Goal: Information Seeking & Learning: Compare options

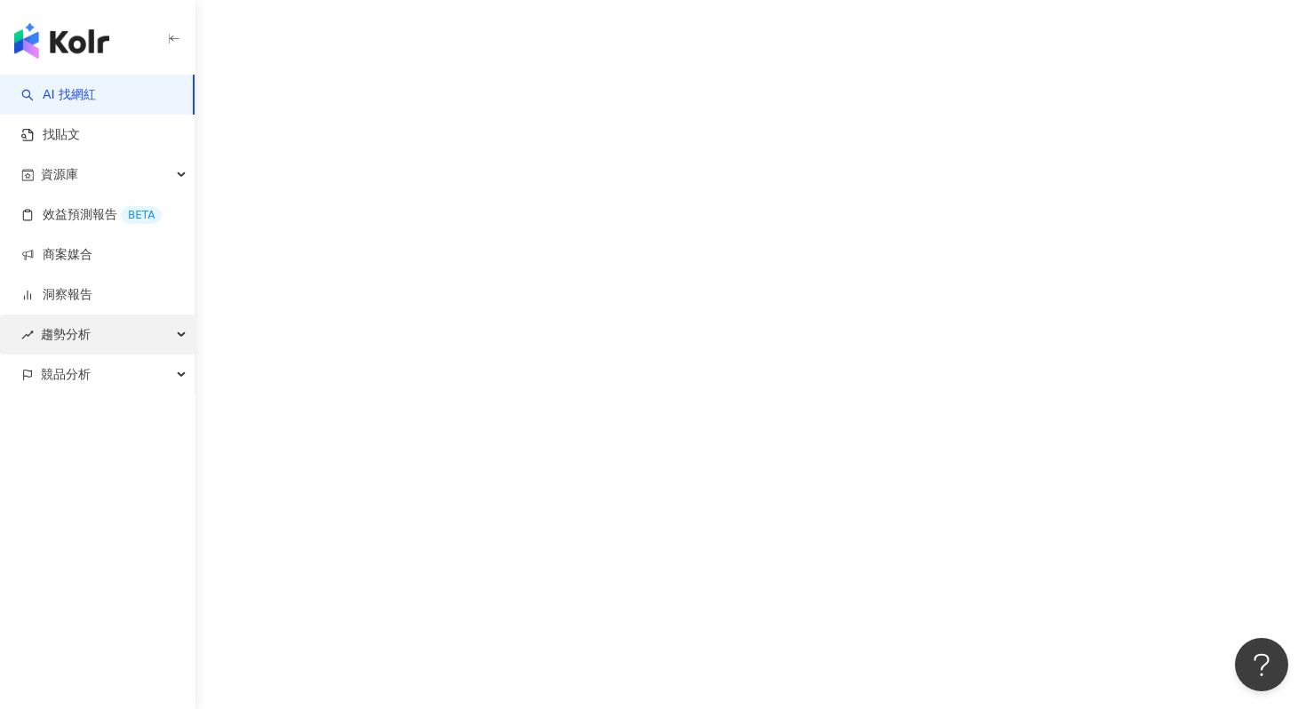
click at [119, 327] on div "趨勢分析" at bounding box center [97, 334] width 195 height 40
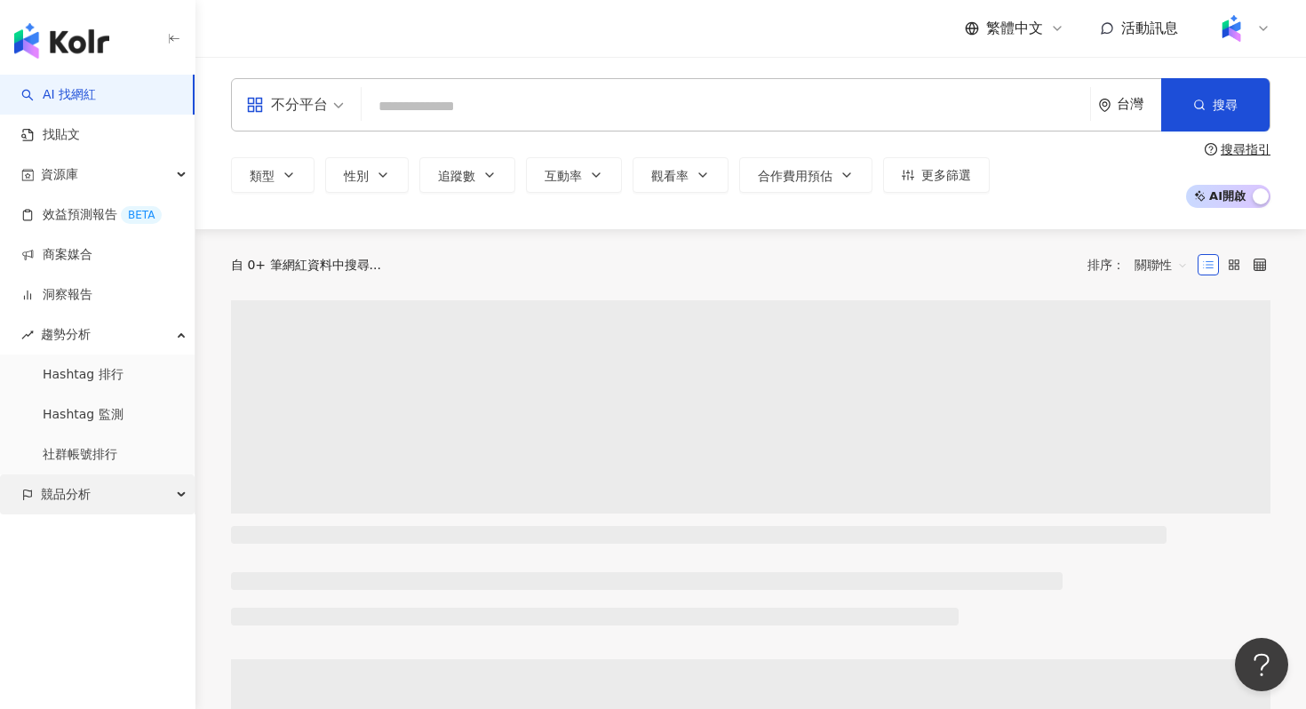
click at [131, 498] on div "競品分析" at bounding box center [97, 494] width 195 height 40
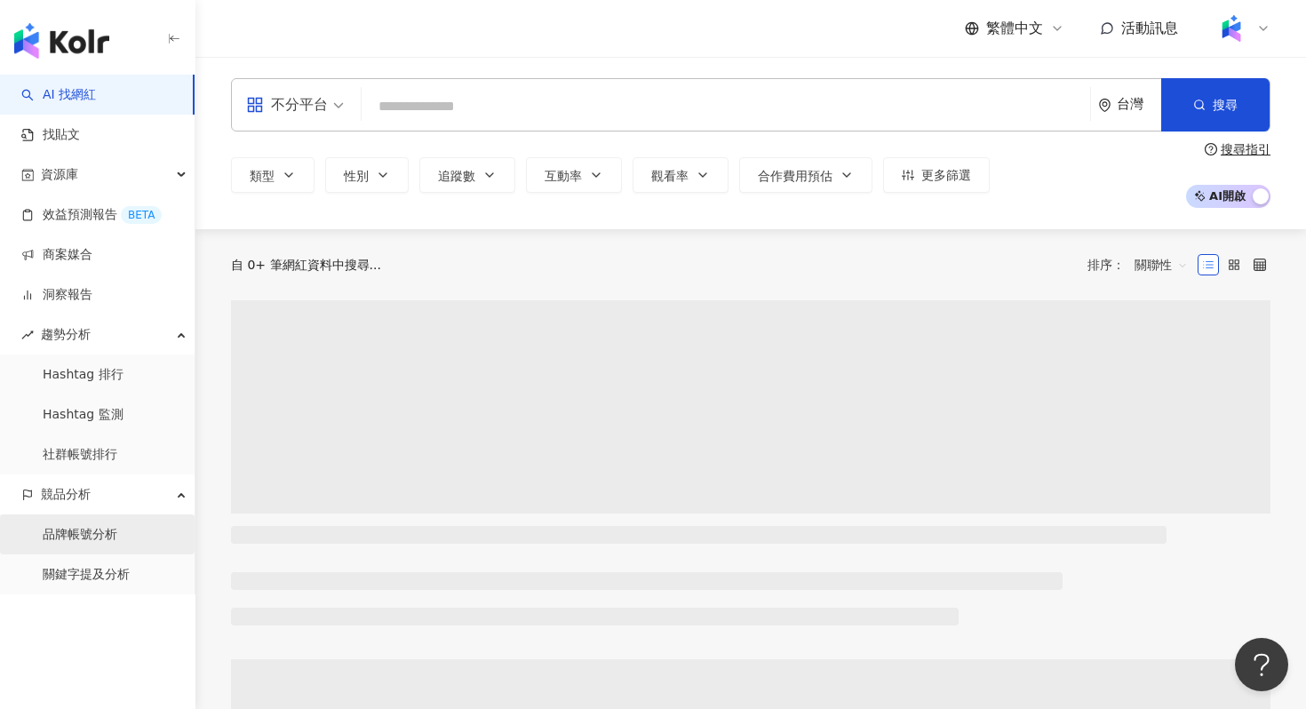
click at [112, 535] on link "品牌帳號分析" at bounding box center [80, 535] width 75 height 18
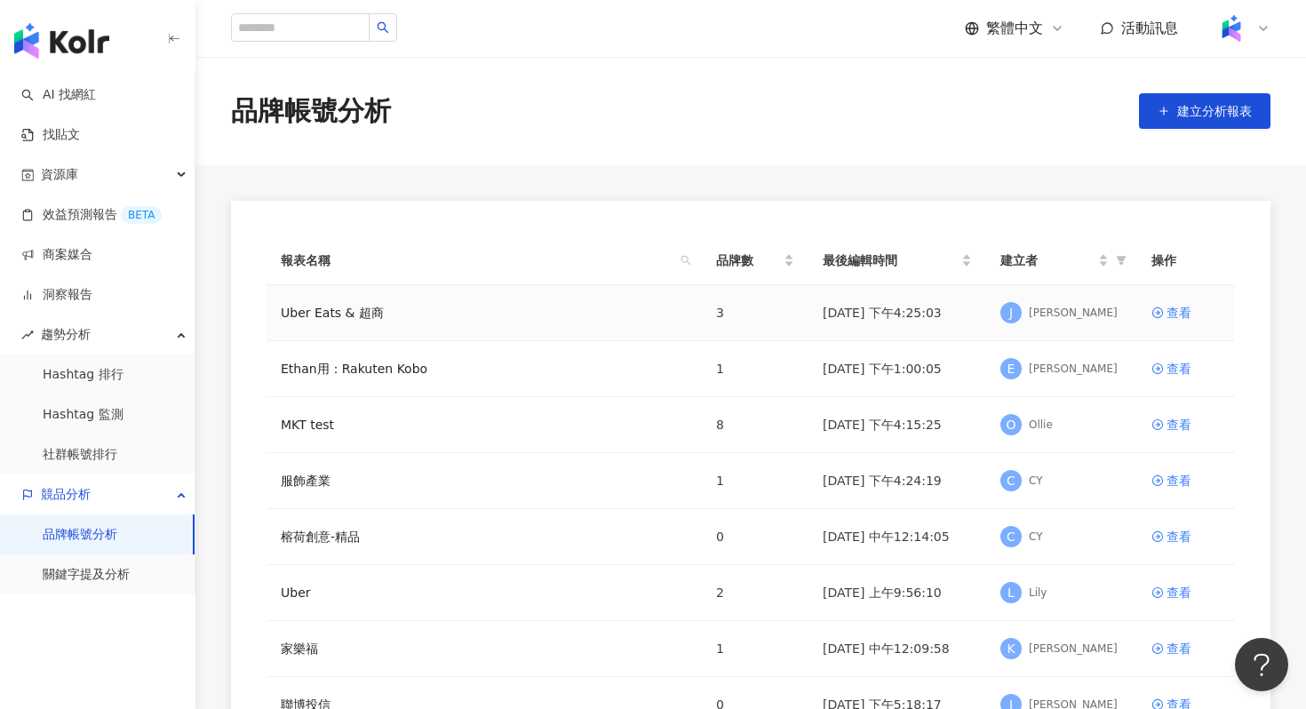
click at [346, 323] on td "Uber Eats & 超商" at bounding box center [483, 313] width 435 height 56
click at [351, 308] on link "Uber Eats & 超商" at bounding box center [332, 313] width 103 height 20
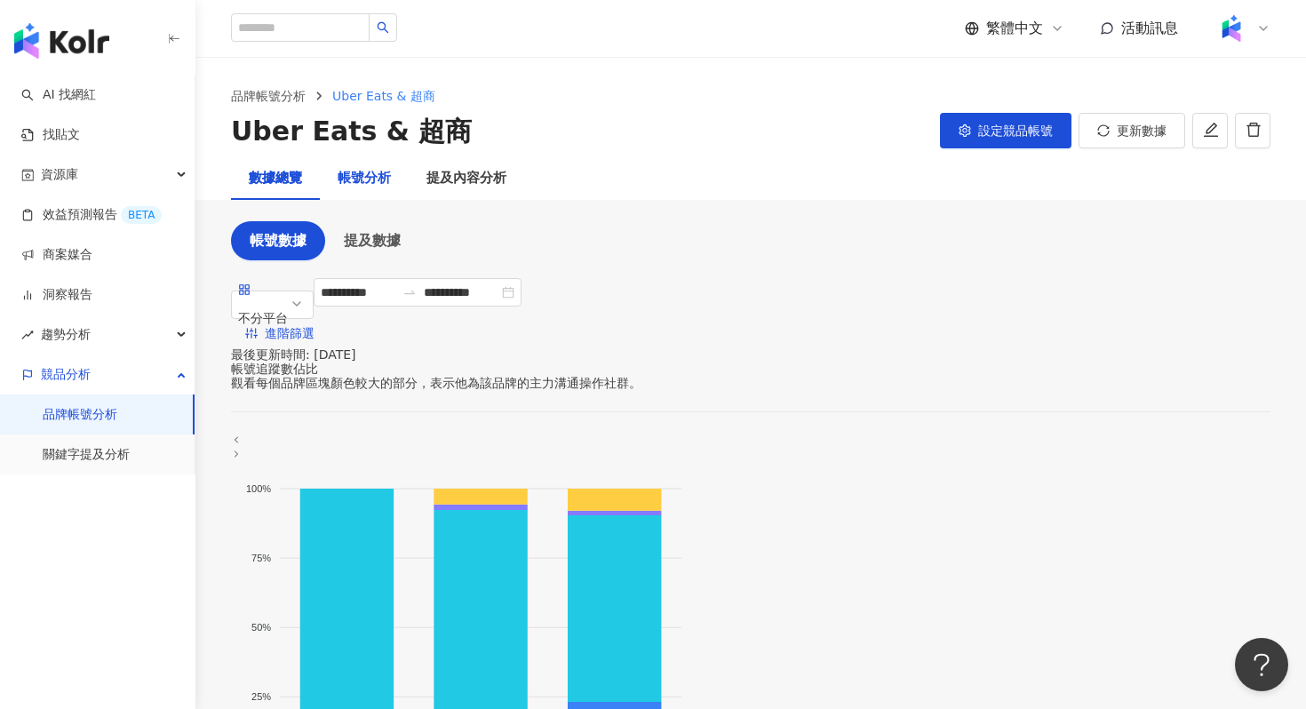
click at [373, 174] on div "帳號分析" at bounding box center [364, 178] width 53 height 21
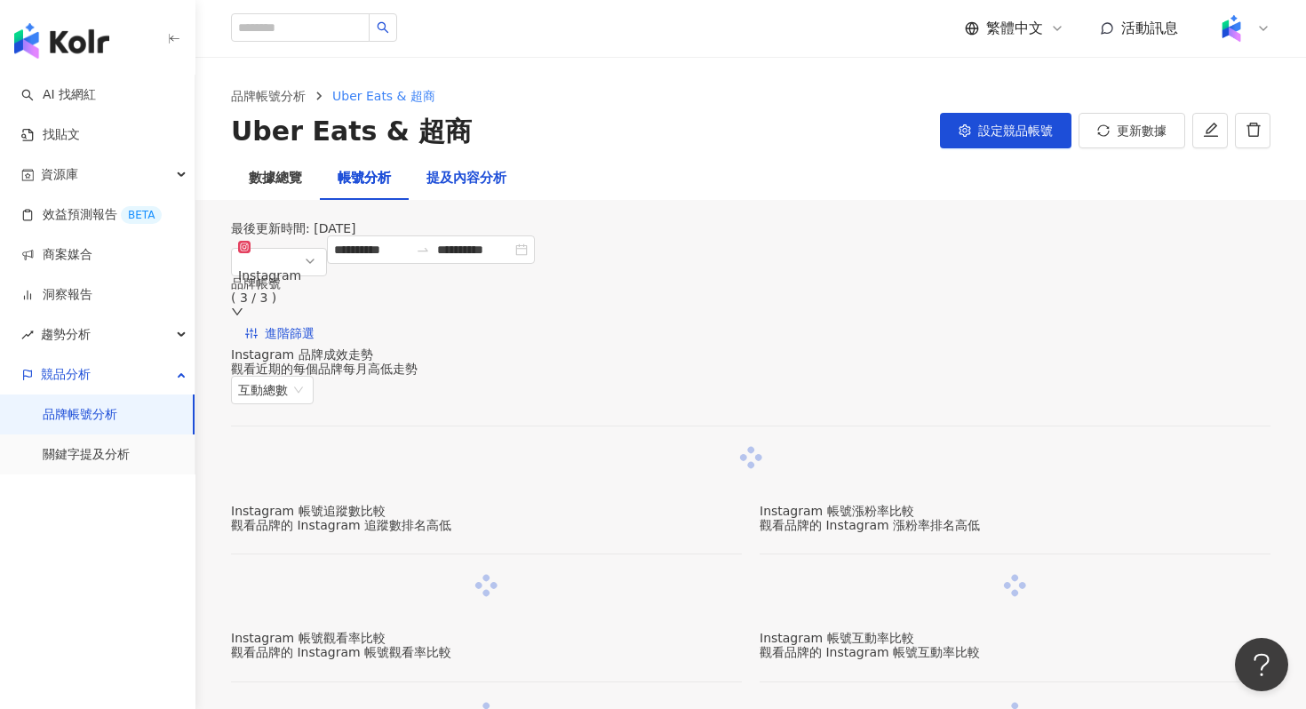
click at [484, 172] on div "提及內容分析" at bounding box center [466, 178] width 80 height 21
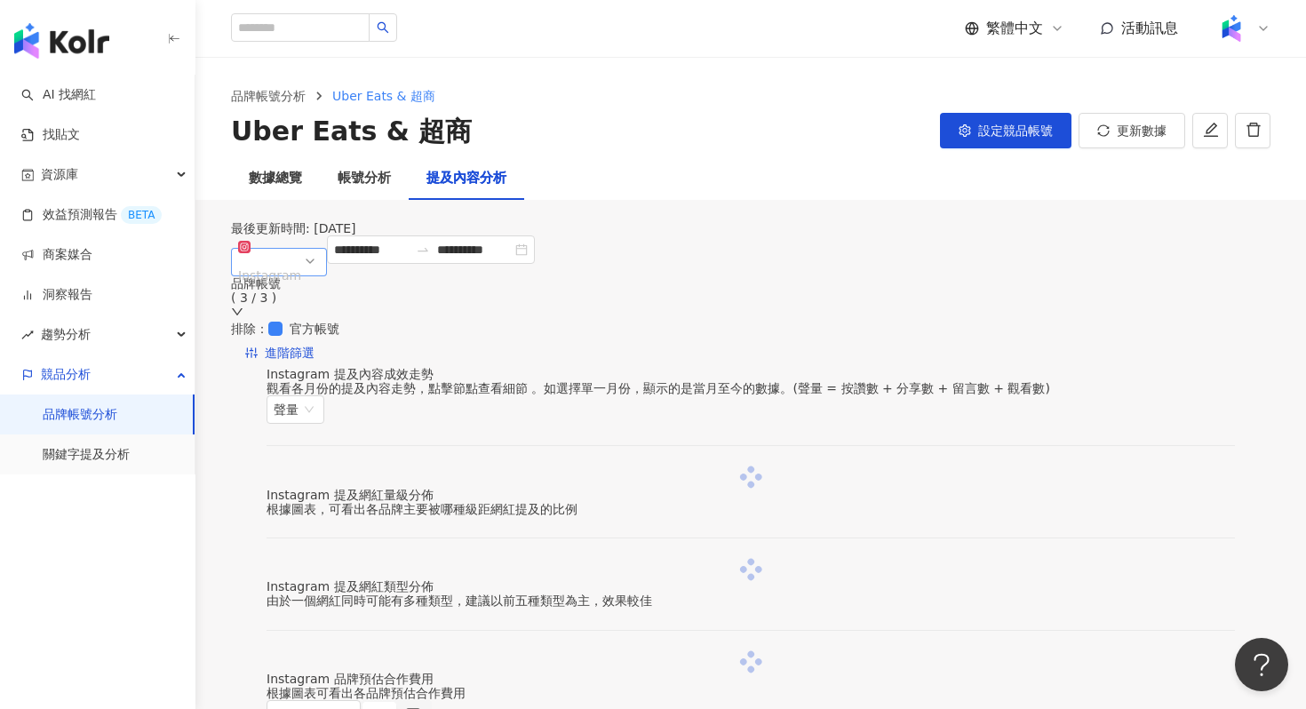
click at [320, 288] on span "Instagram" at bounding box center [279, 261] width 82 height 53
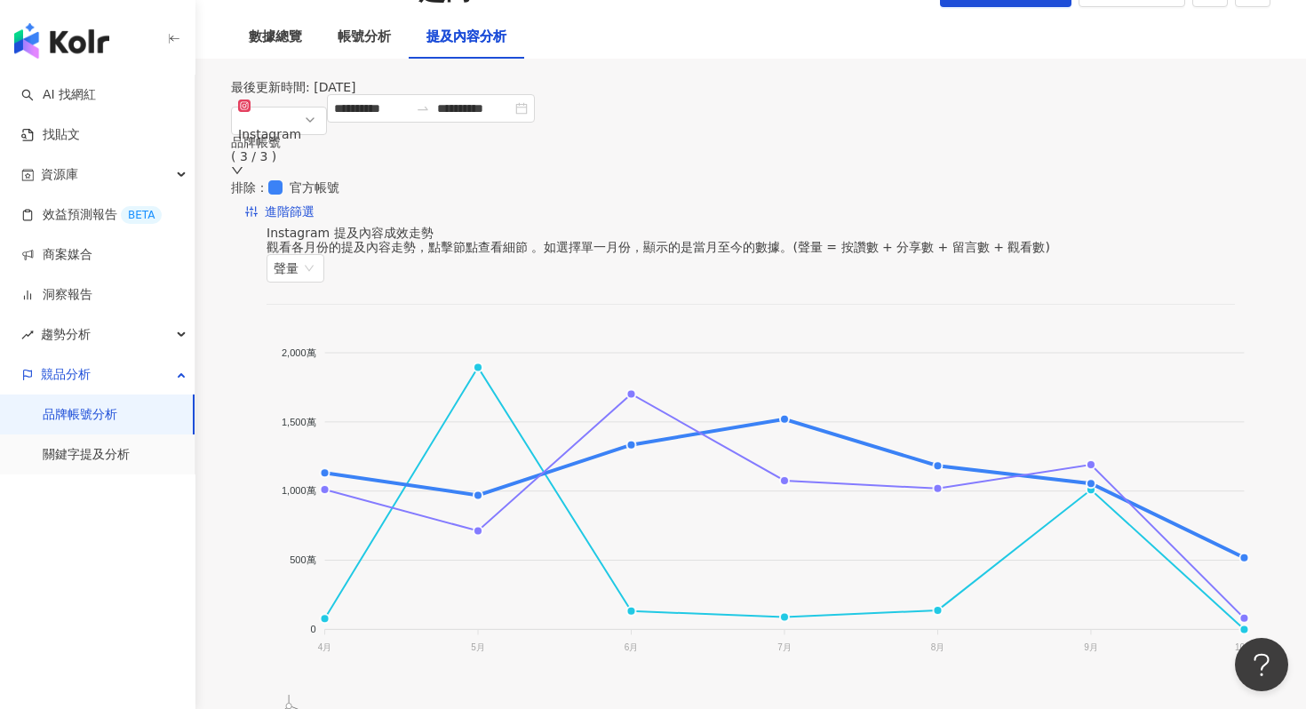
scroll to position [139, 0]
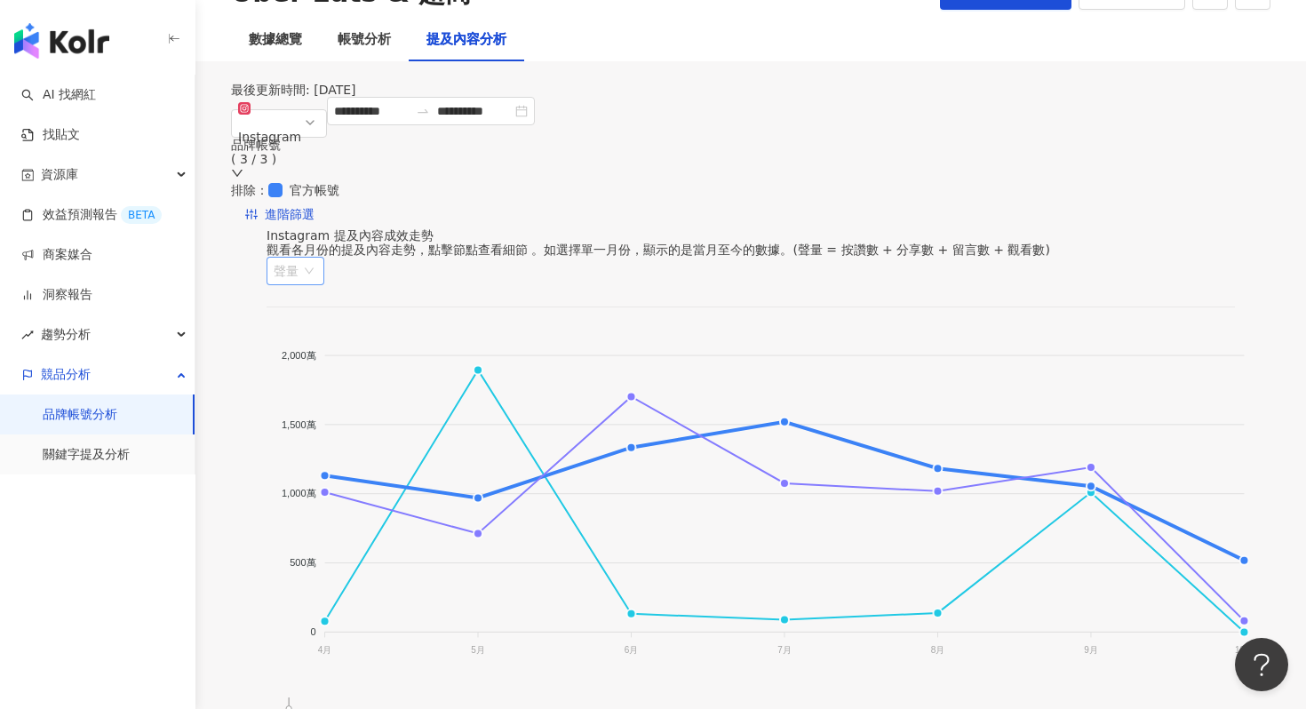
click at [317, 258] on span "聲量" at bounding box center [296, 271] width 44 height 27
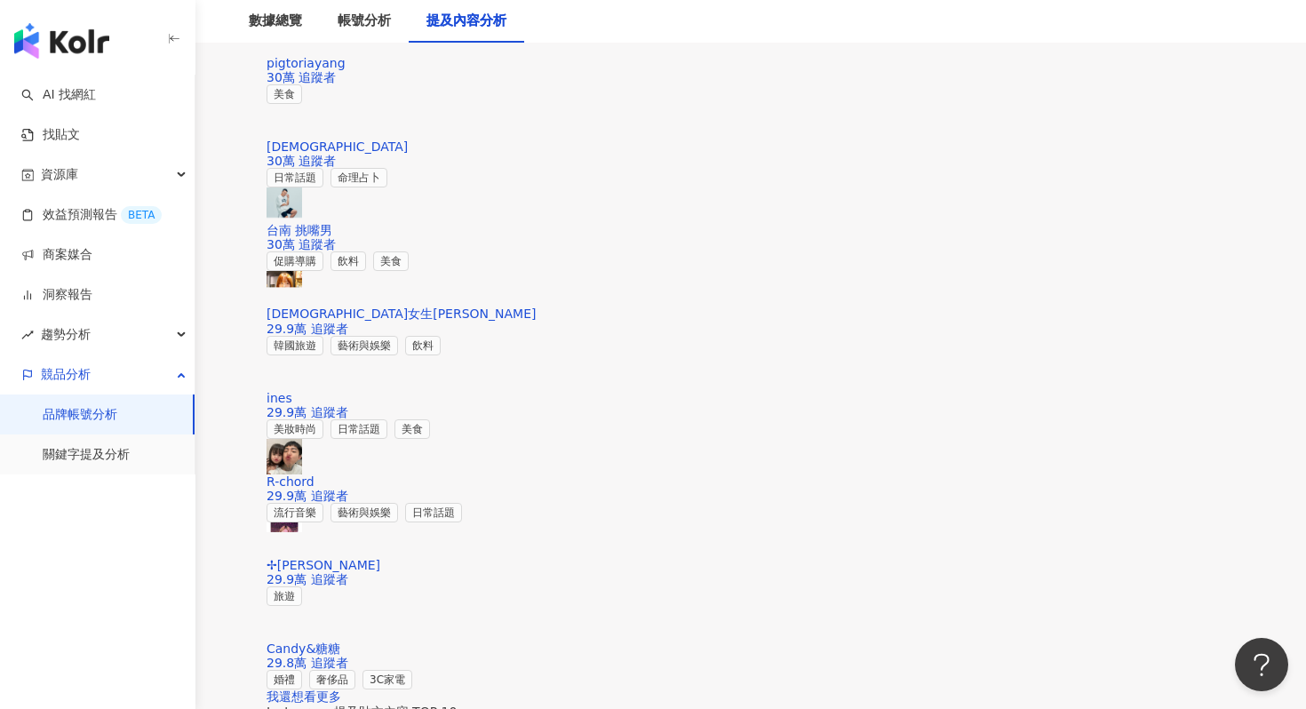
scroll to position [2586, 0]
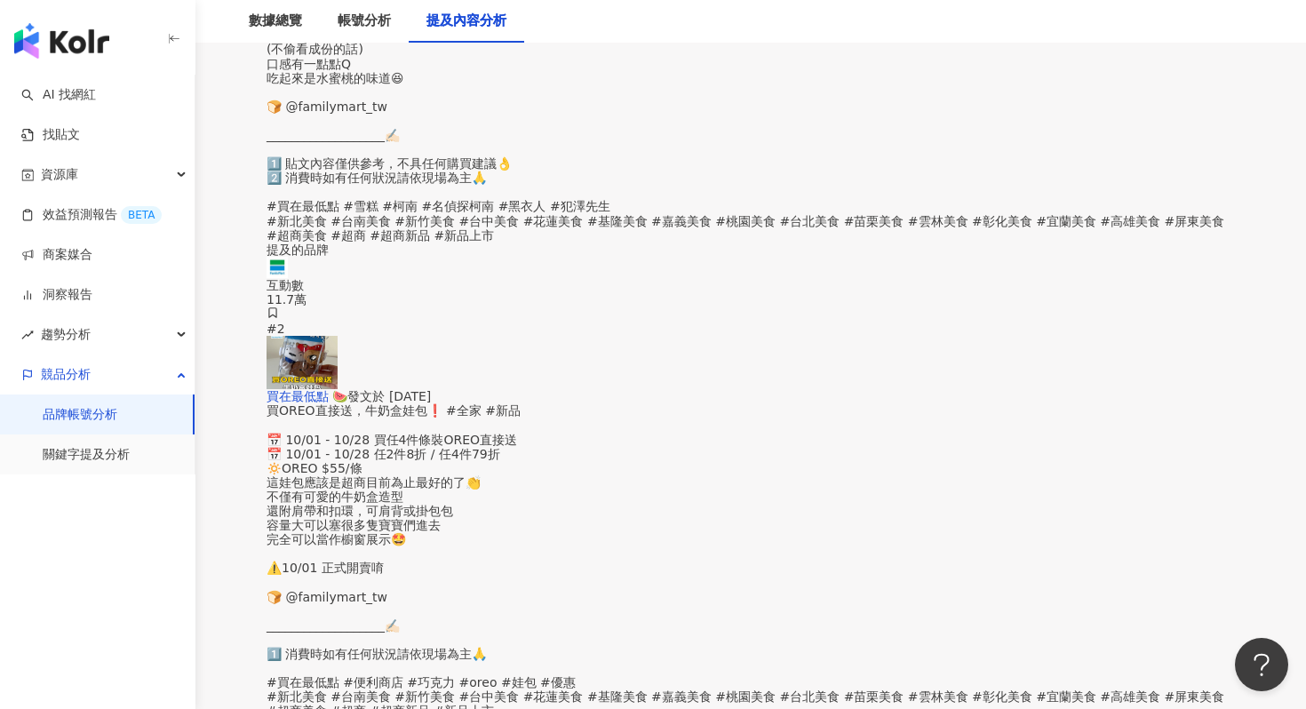
scroll to position [3801, 0]
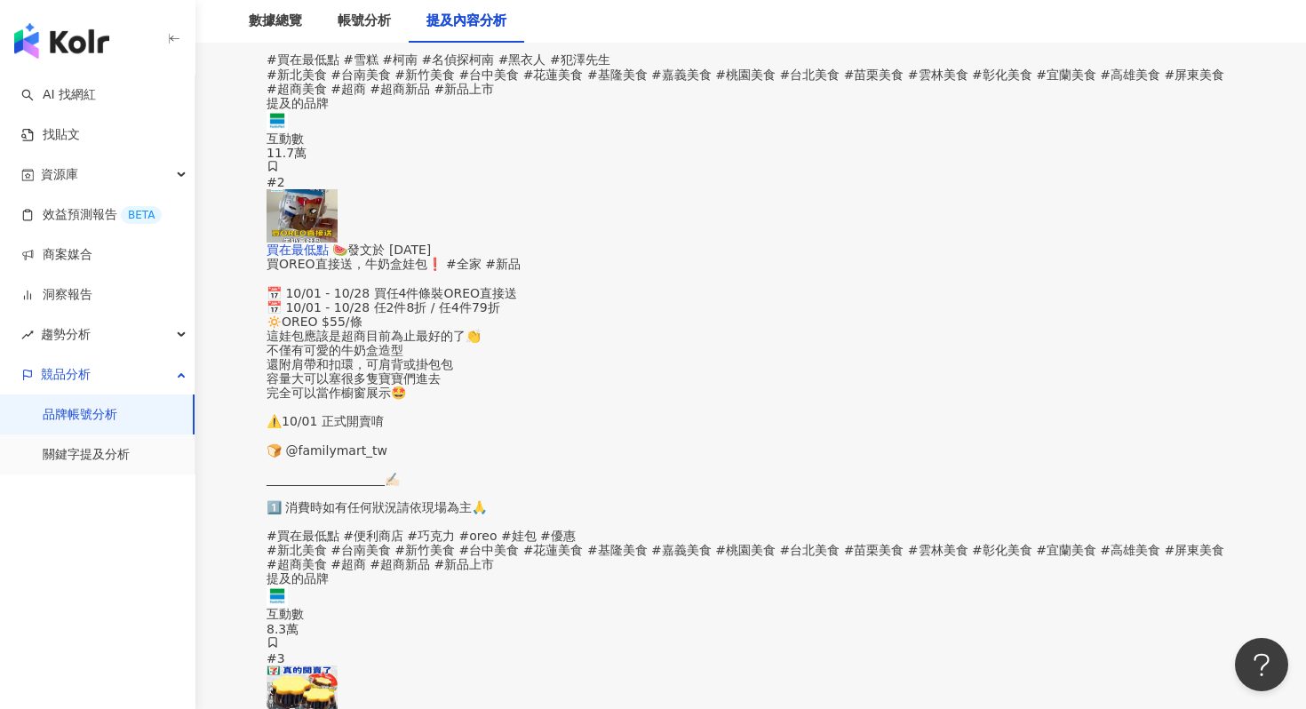
scroll to position [3737, 0]
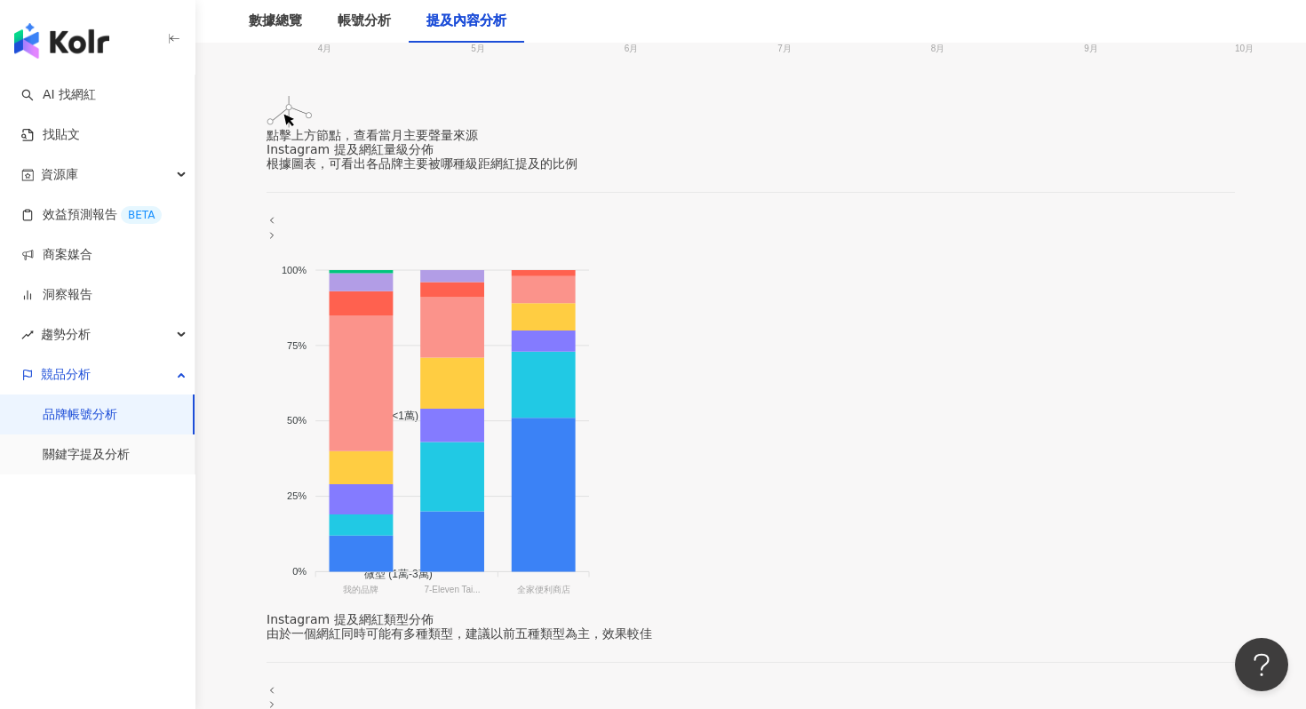
scroll to position [0, 0]
